Goal: Communication & Community: Share content

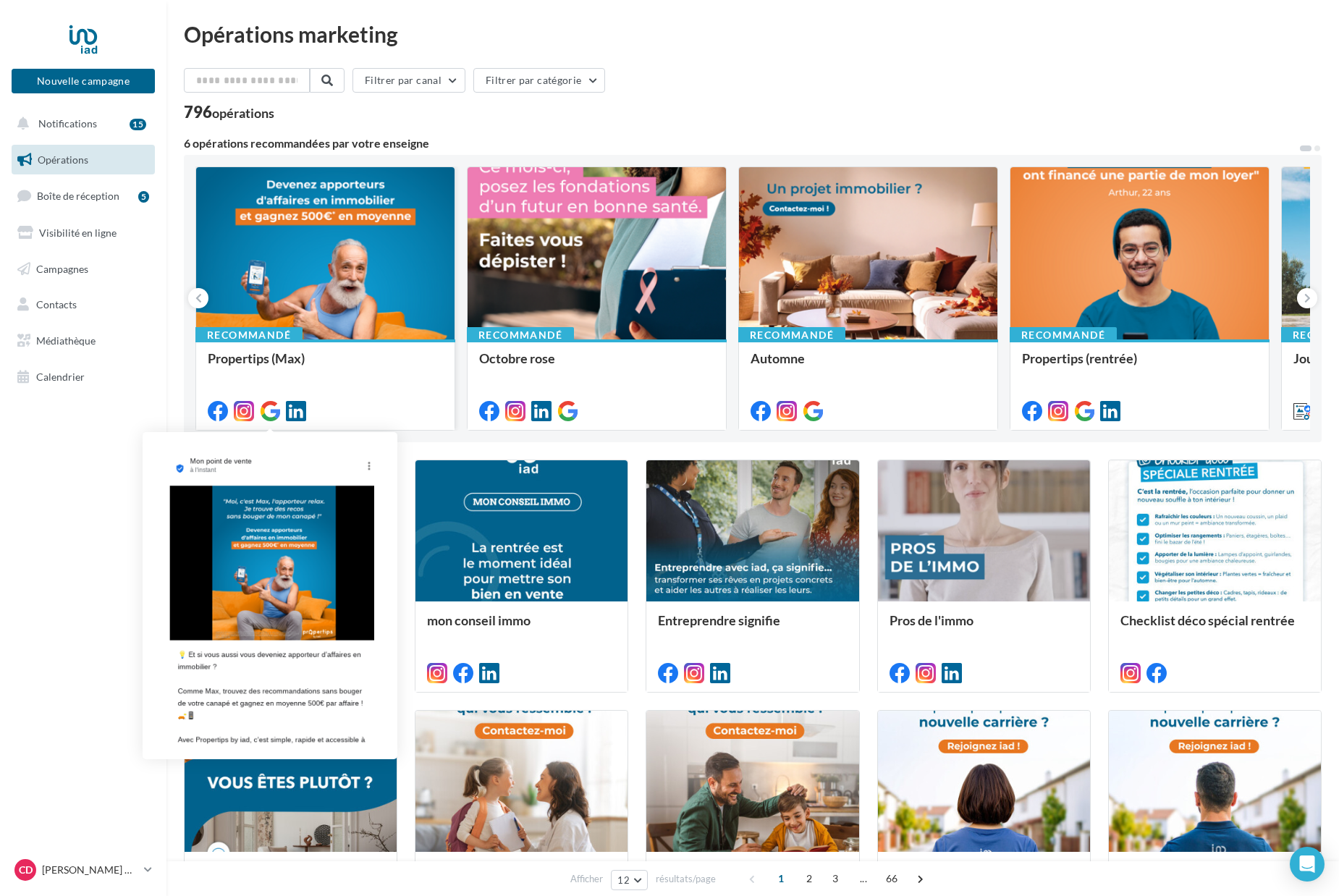
click at [276, 410] on icon at bounding box center [270, 411] width 21 height 21
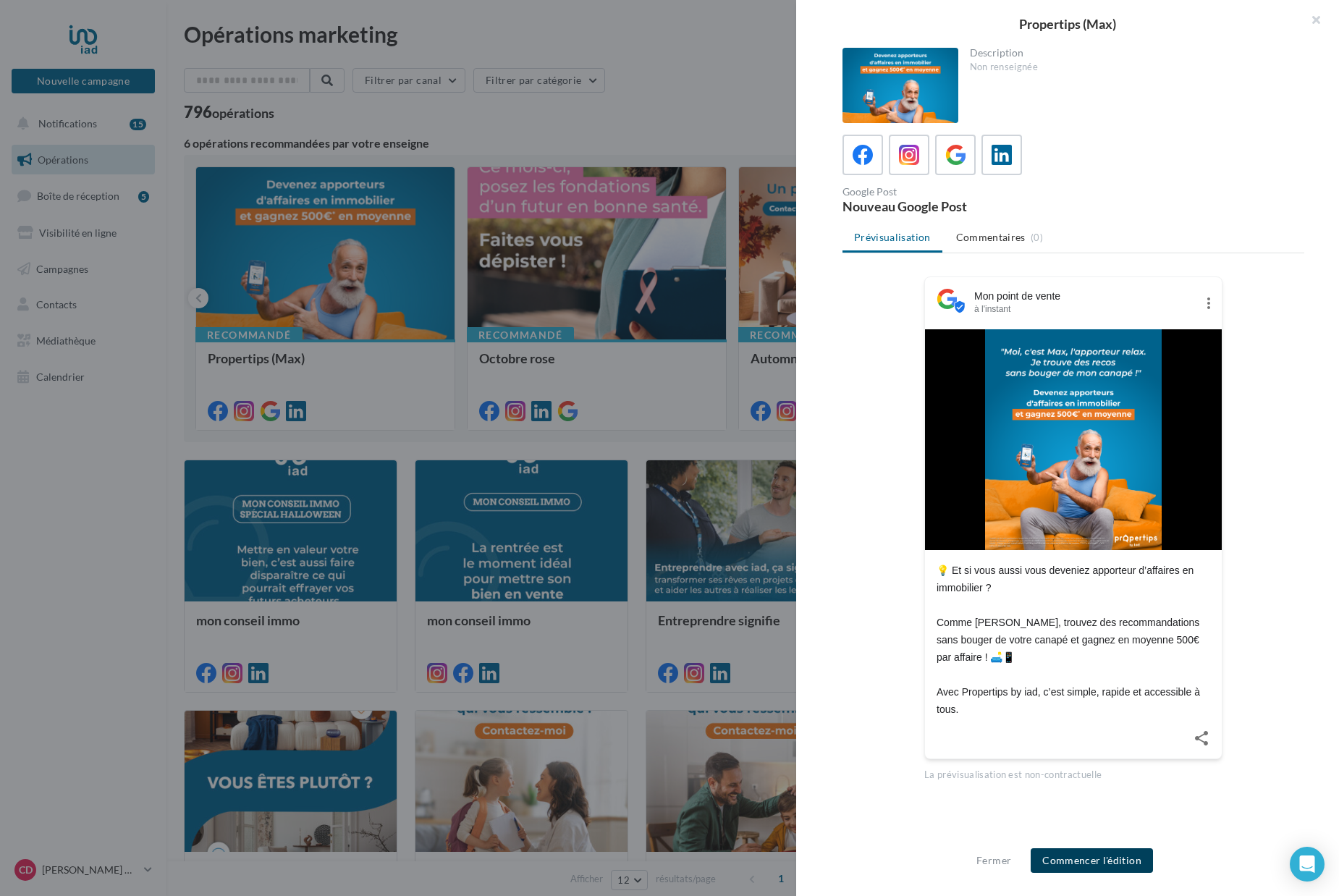
click at [1101, 867] on button "Commencer l'édition" at bounding box center [1091, 861] width 122 height 25
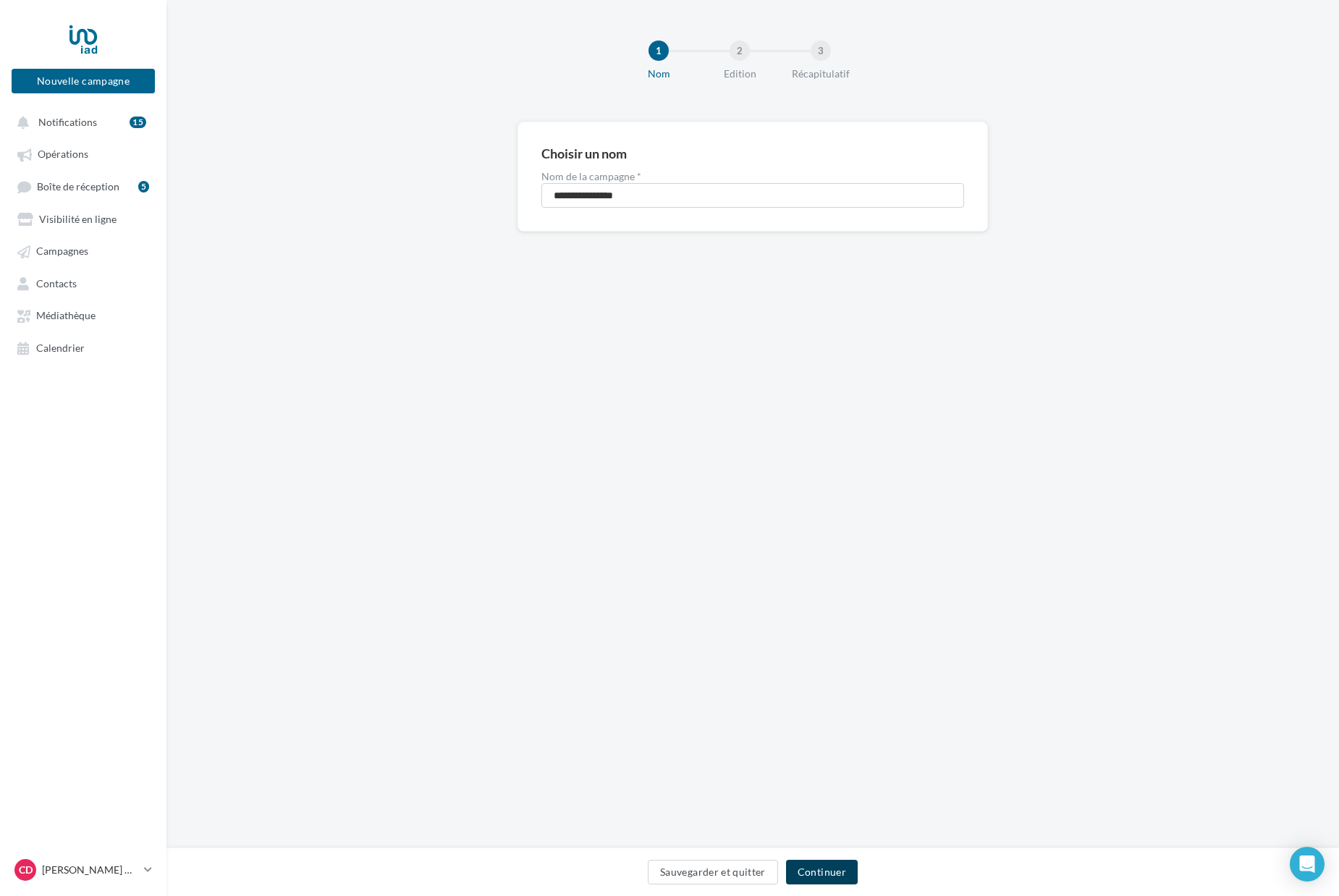
click at [821, 871] on button "Continuer" at bounding box center [822, 872] width 72 height 25
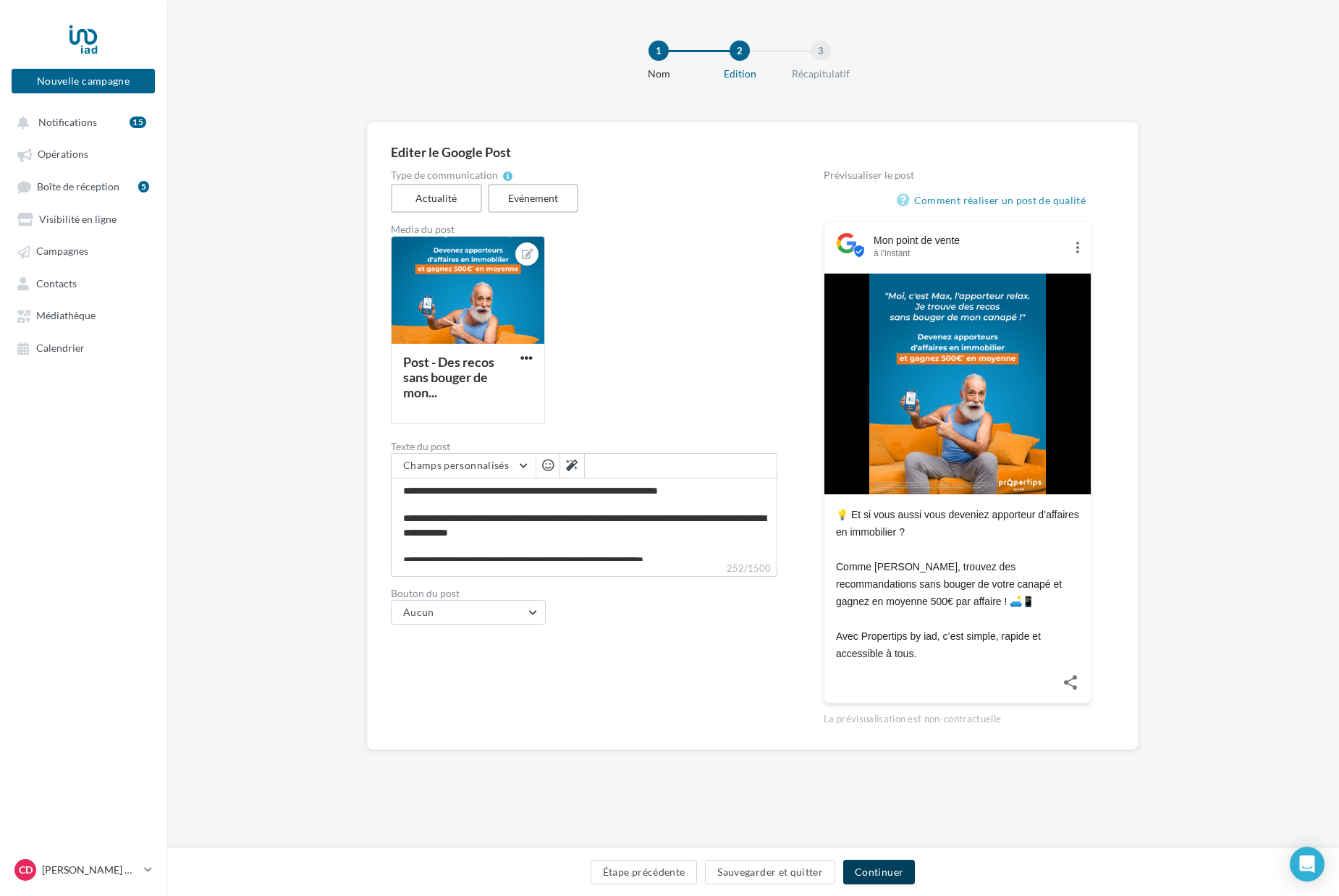
click at [871, 874] on button "Continuer" at bounding box center [879, 872] width 72 height 25
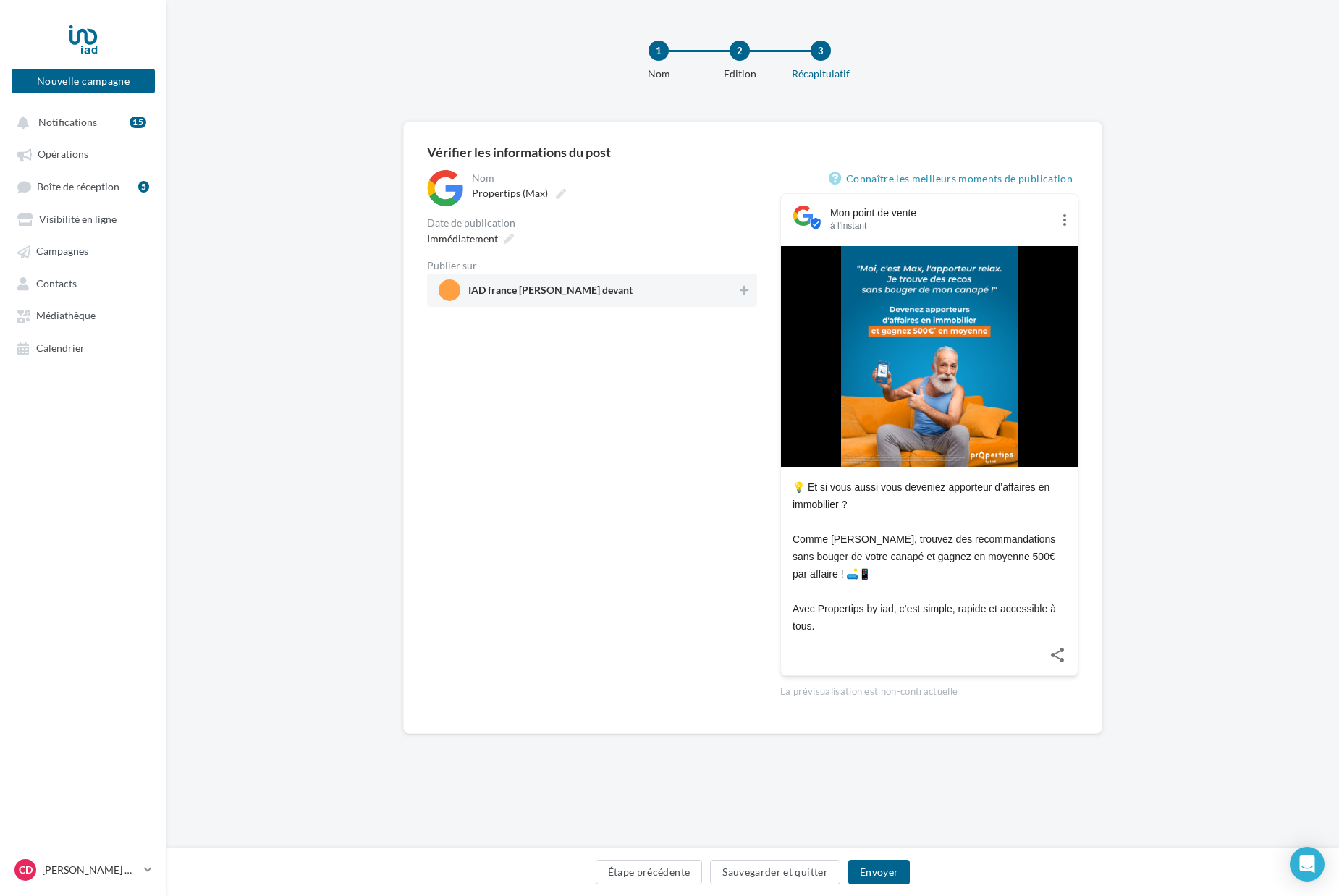
click at [575, 298] on span "IAD france [PERSON_NAME] devant" at bounding box center [550, 293] width 164 height 16
click at [882, 881] on button "Envoyer" at bounding box center [879, 872] width 62 height 25
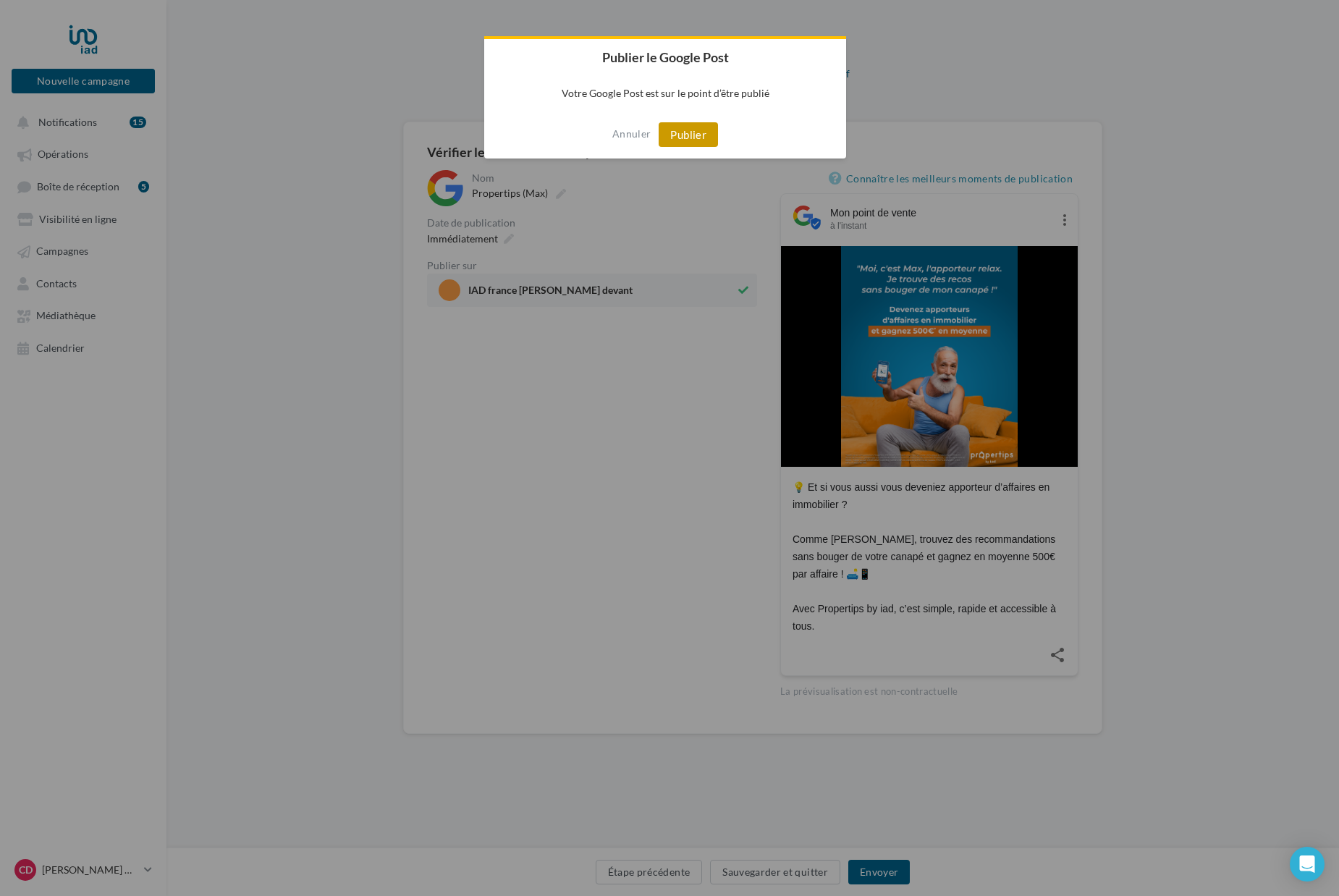
click at [702, 130] on button "Publier" at bounding box center [688, 135] width 59 height 25
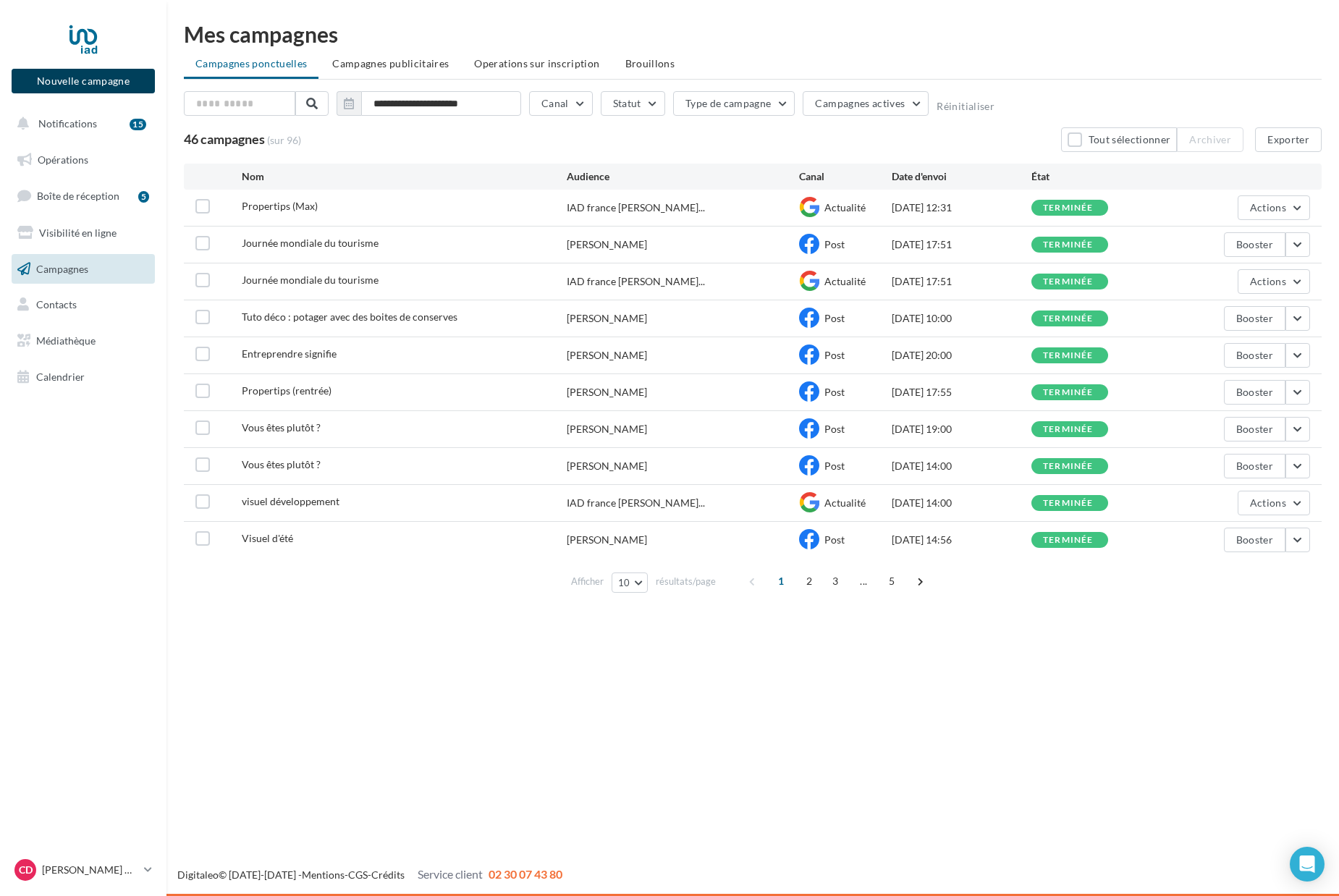
click at [104, 89] on button "Nouvelle campagne" at bounding box center [84, 81] width 144 height 25
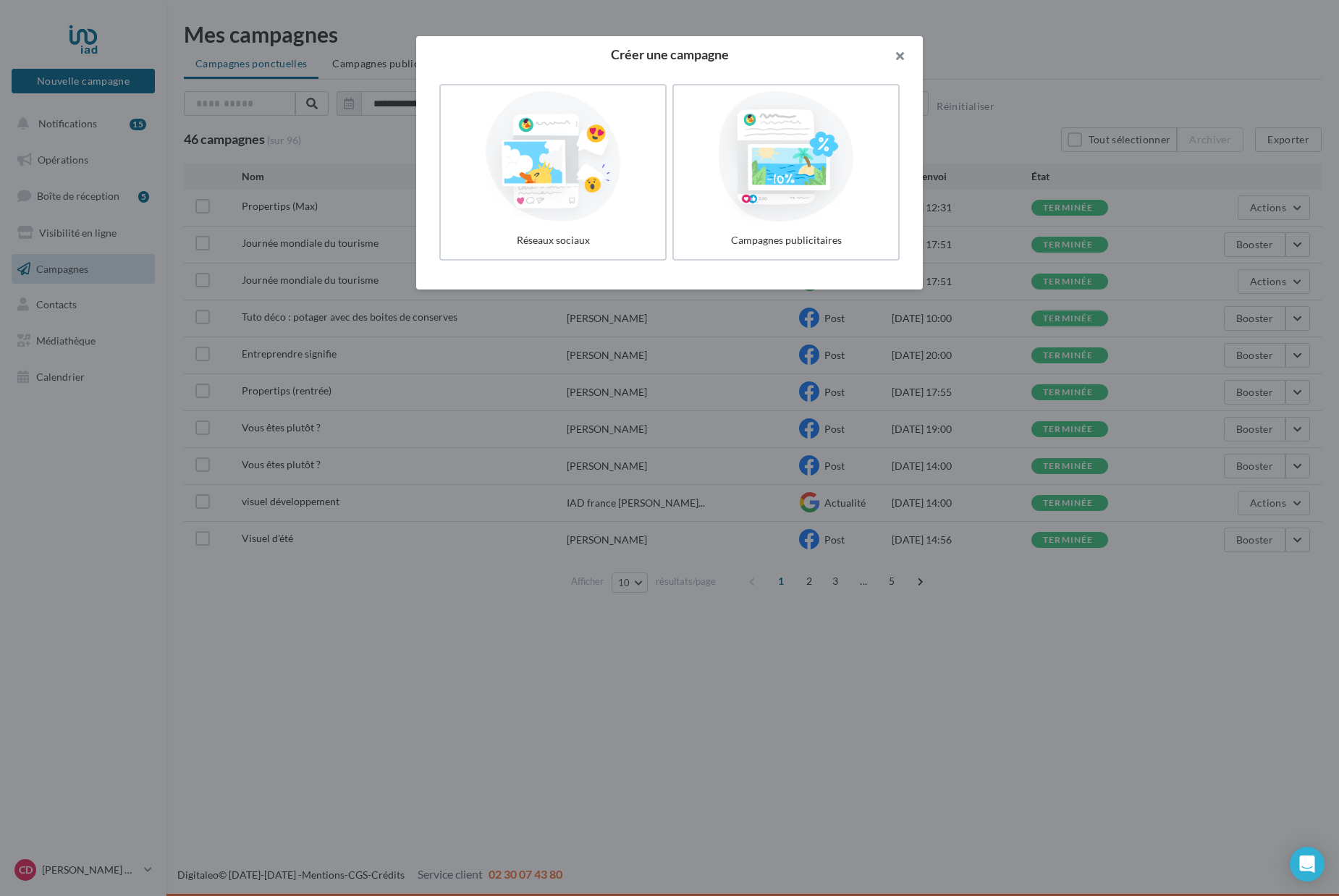
click at [902, 53] on button "button" at bounding box center [893, 57] width 58 height 43
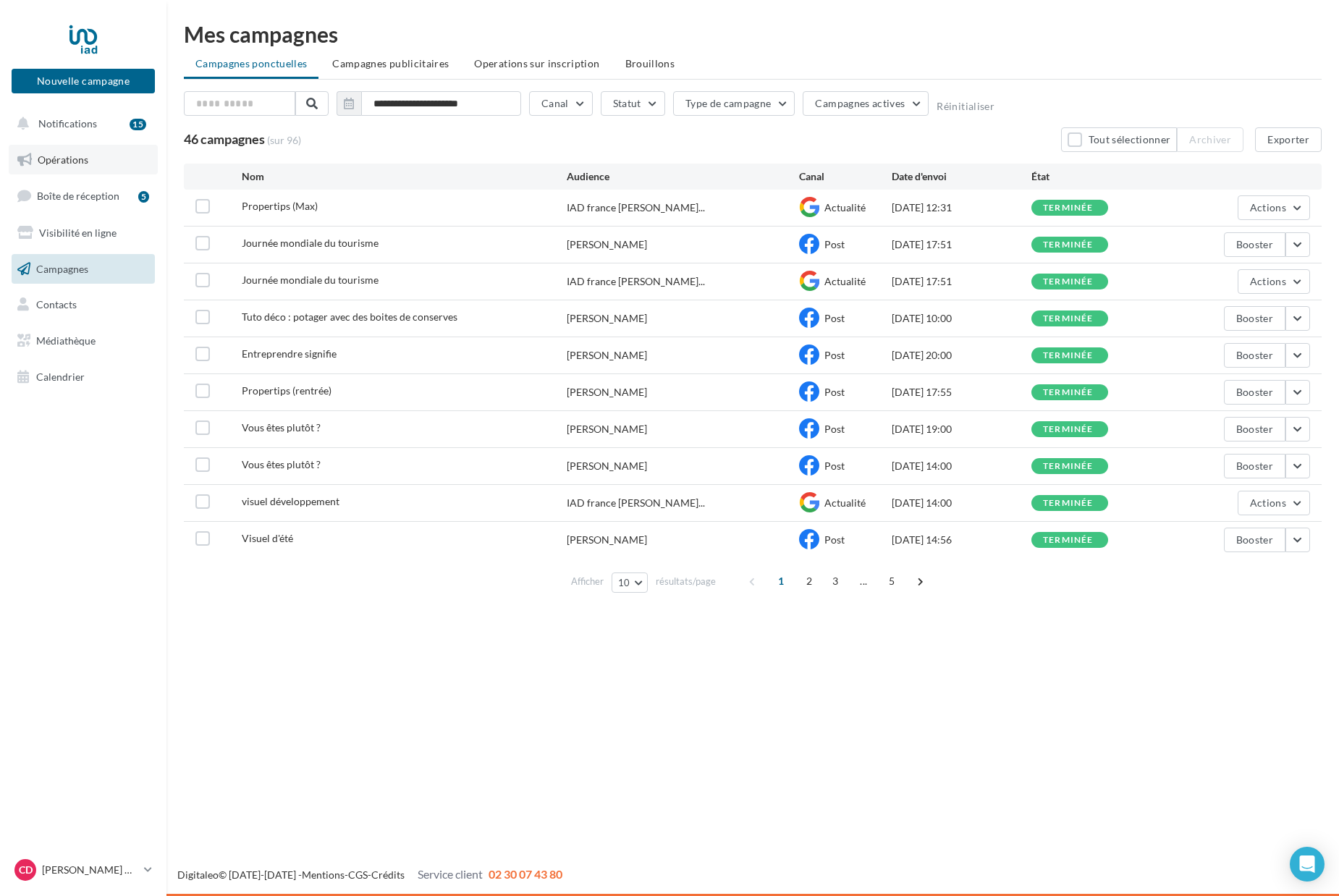
click at [75, 154] on span "Opérations" at bounding box center [62, 159] width 51 height 12
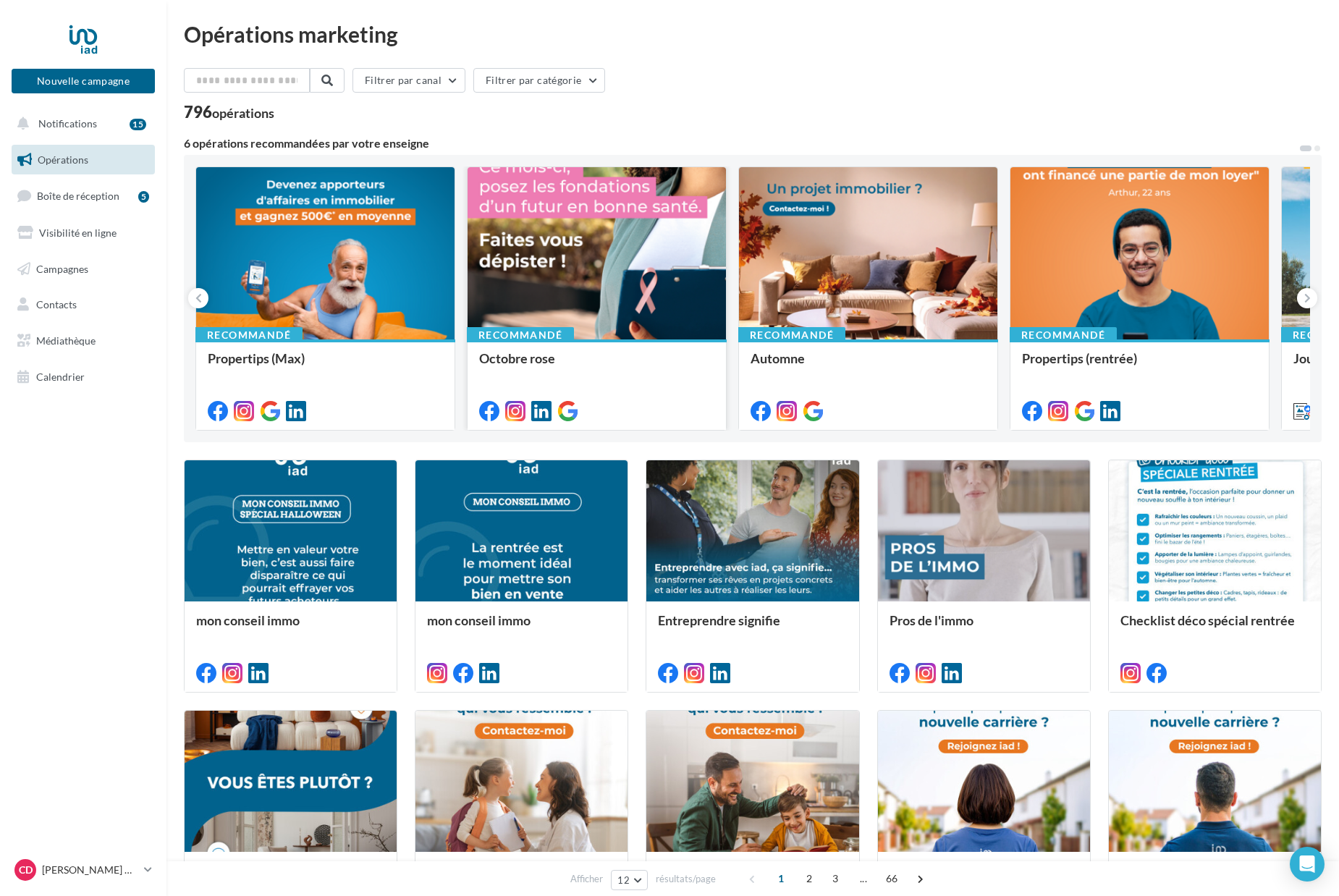
click at [620, 247] on div at bounding box center [597, 253] width 259 height 174
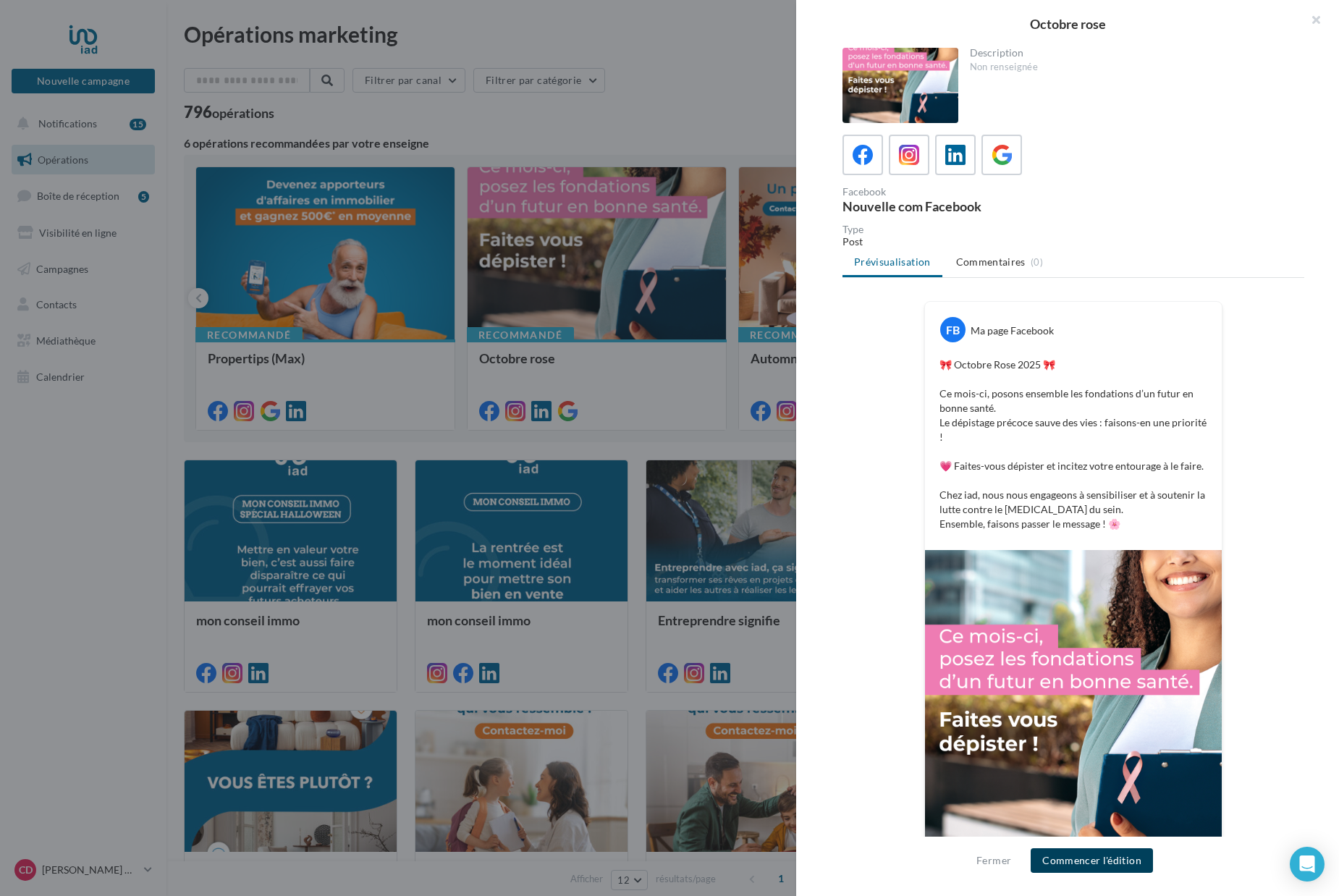
click at [1098, 870] on button "Commencer l'édition" at bounding box center [1091, 861] width 122 height 25
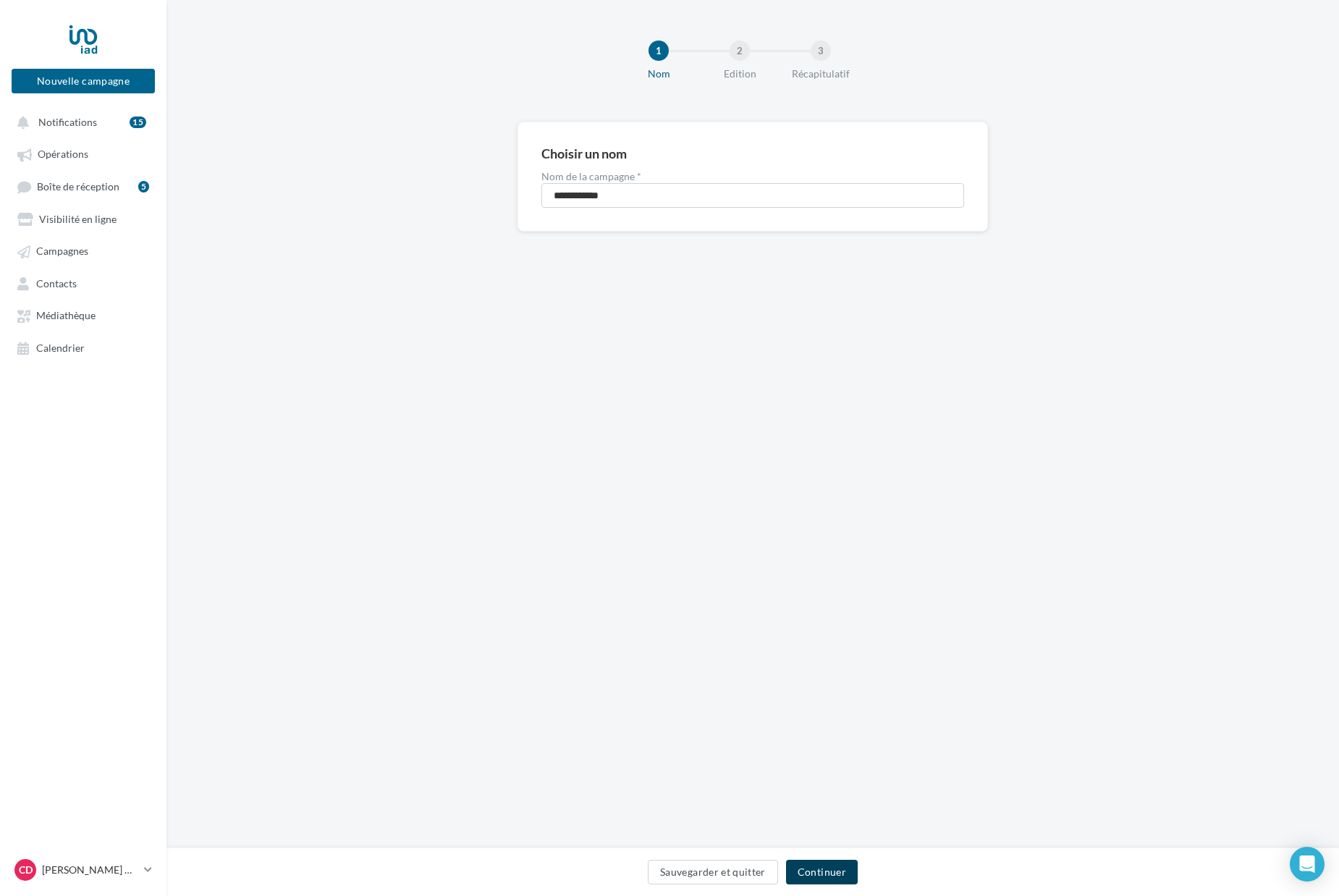
click at [838, 881] on button "Continuer" at bounding box center [822, 872] width 72 height 25
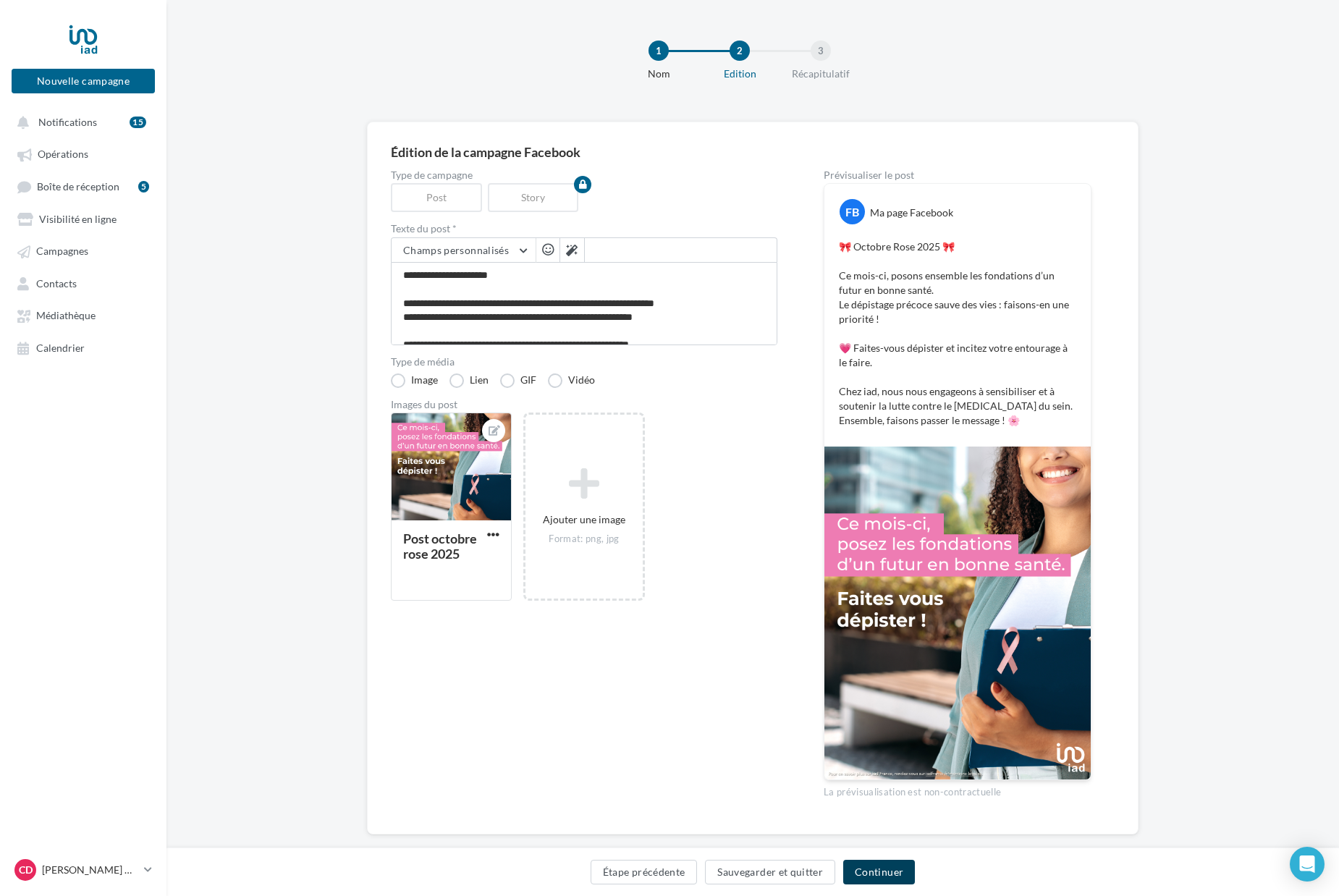
click at [893, 862] on button "Continuer" at bounding box center [879, 872] width 72 height 25
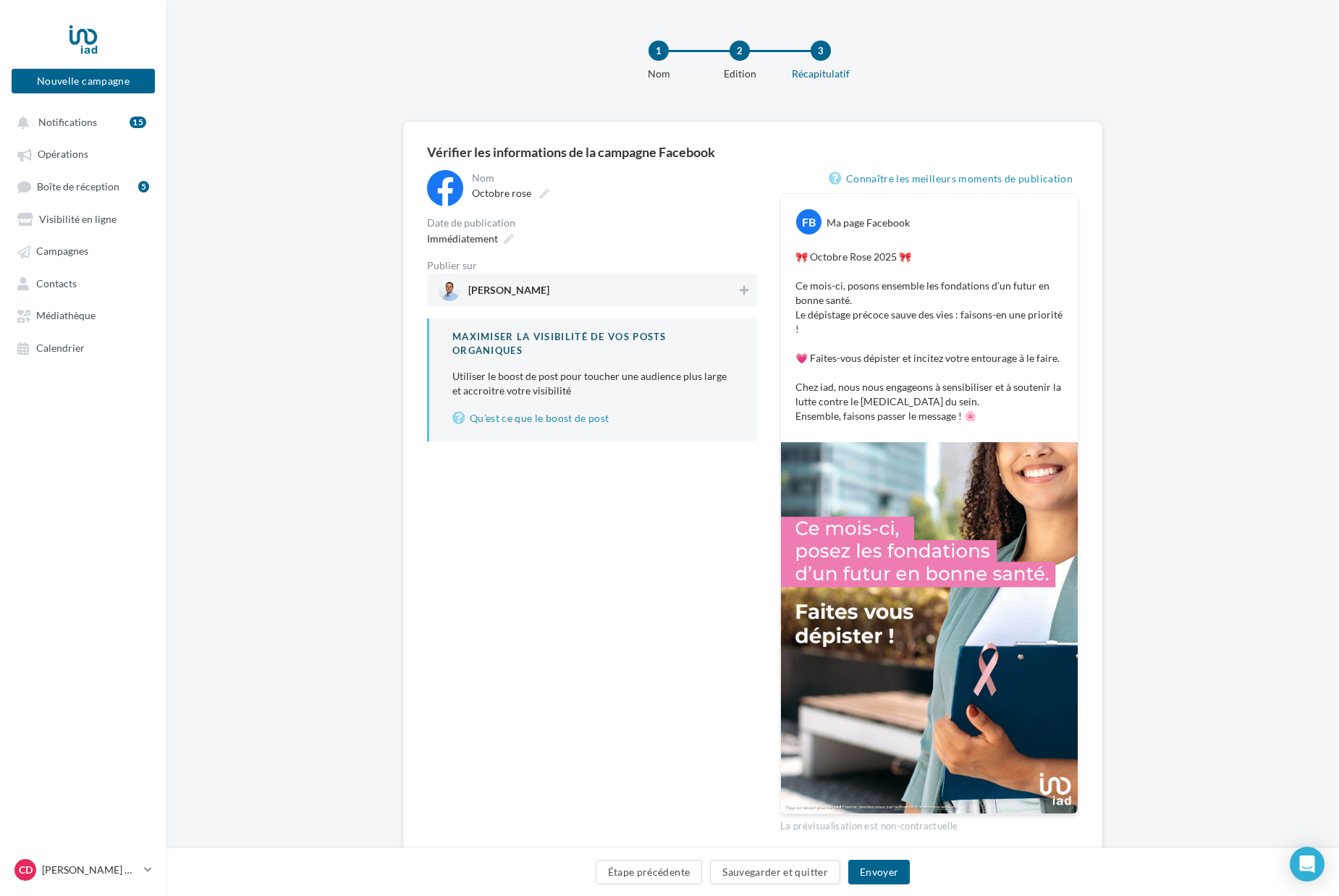
click at [510, 290] on span "Christophe Devant" at bounding box center [509, 293] width 81 height 16
click at [886, 876] on button "Envoyer" at bounding box center [879, 872] width 62 height 25
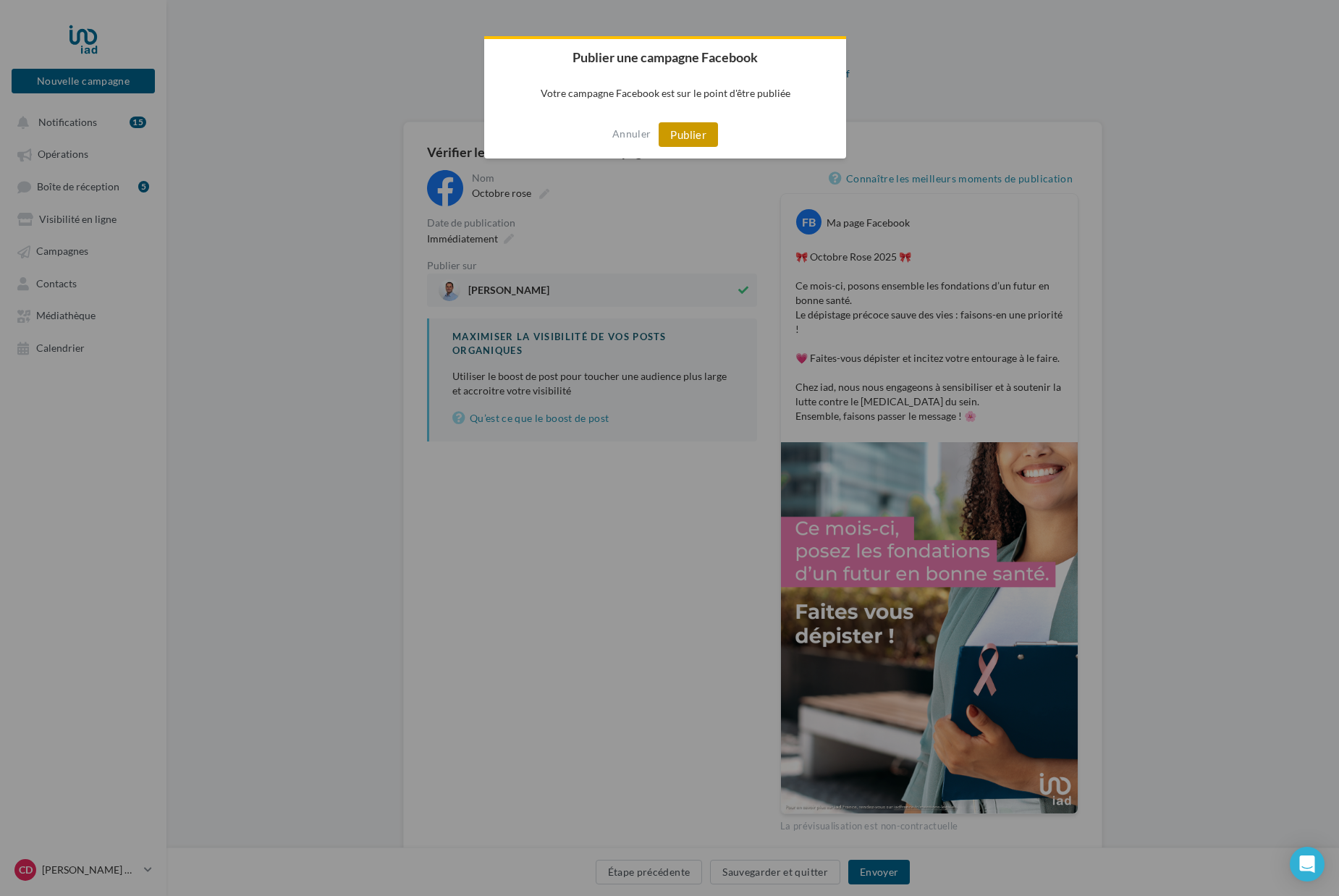
click at [694, 136] on button "Publier" at bounding box center [688, 135] width 59 height 25
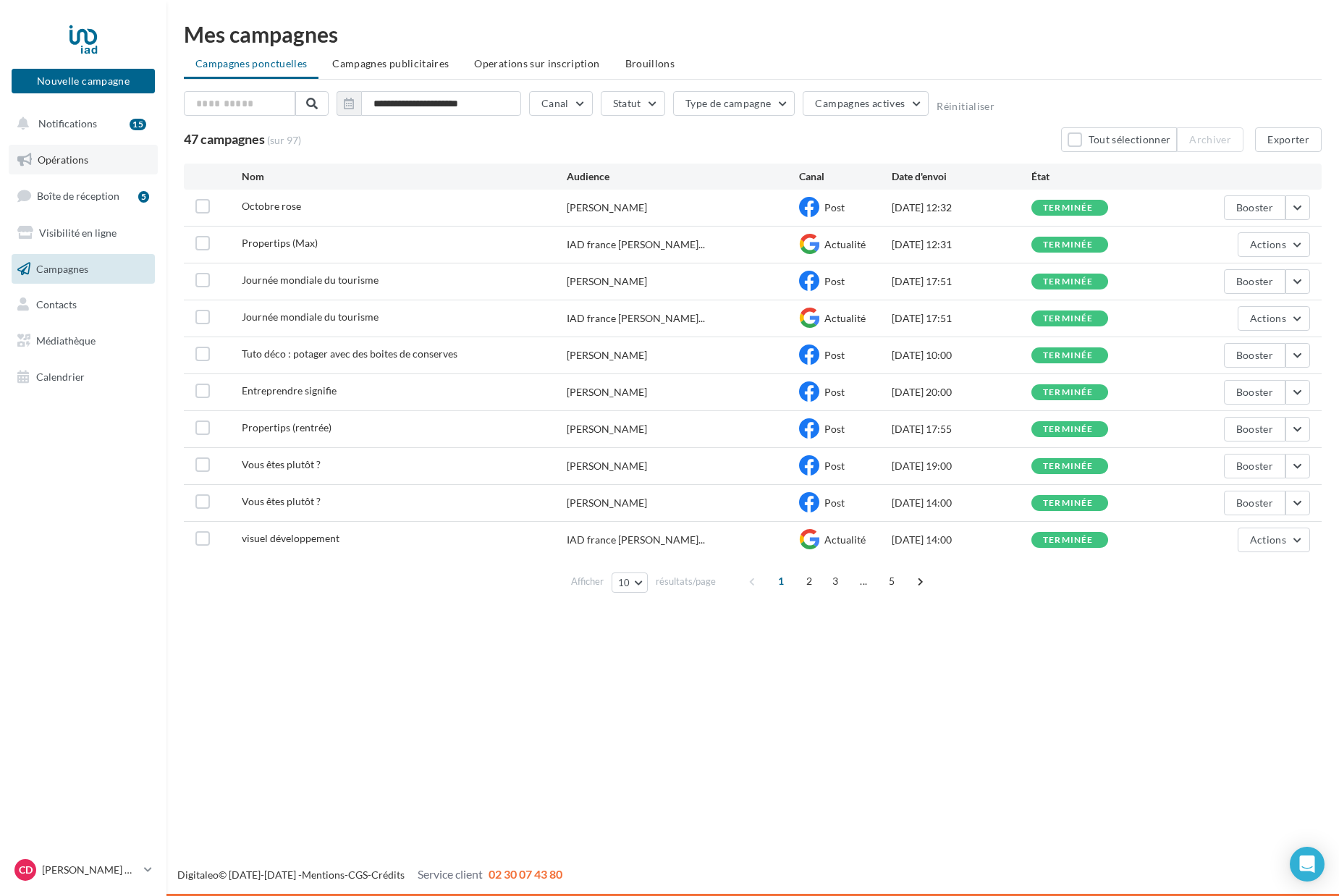
click at [56, 165] on span "Opérations" at bounding box center [62, 159] width 51 height 12
